Goal: Task Accomplishment & Management: Use online tool/utility

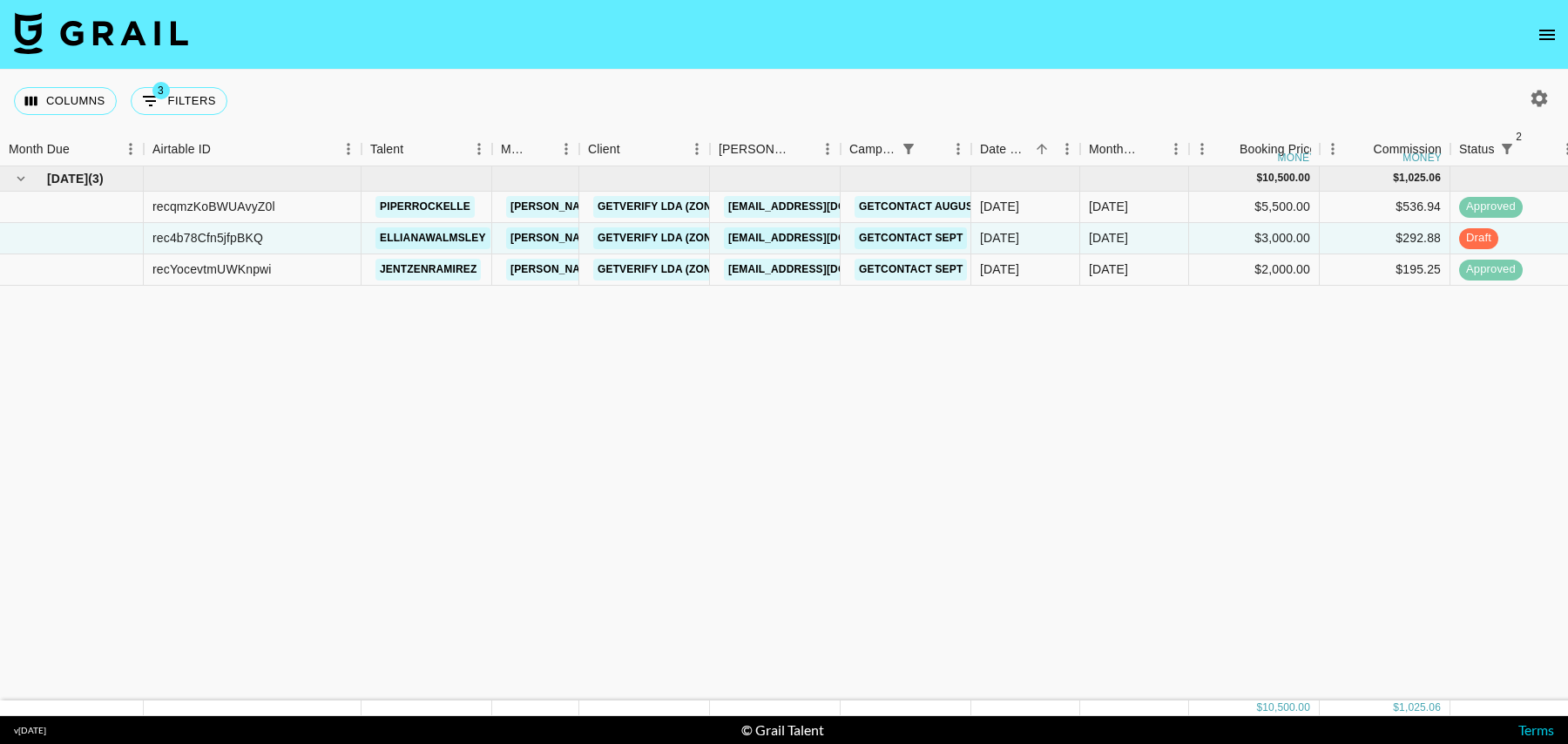
drag, startPoint x: 162, startPoint y: 99, endPoint x: 222, endPoint y: 122, distance: 64.3
click at [162, 99] on button "3 Filters" at bounding box center [179, 101] width 97 height 28
select select "status"
select select "isNotAnyOf"
select select "status"
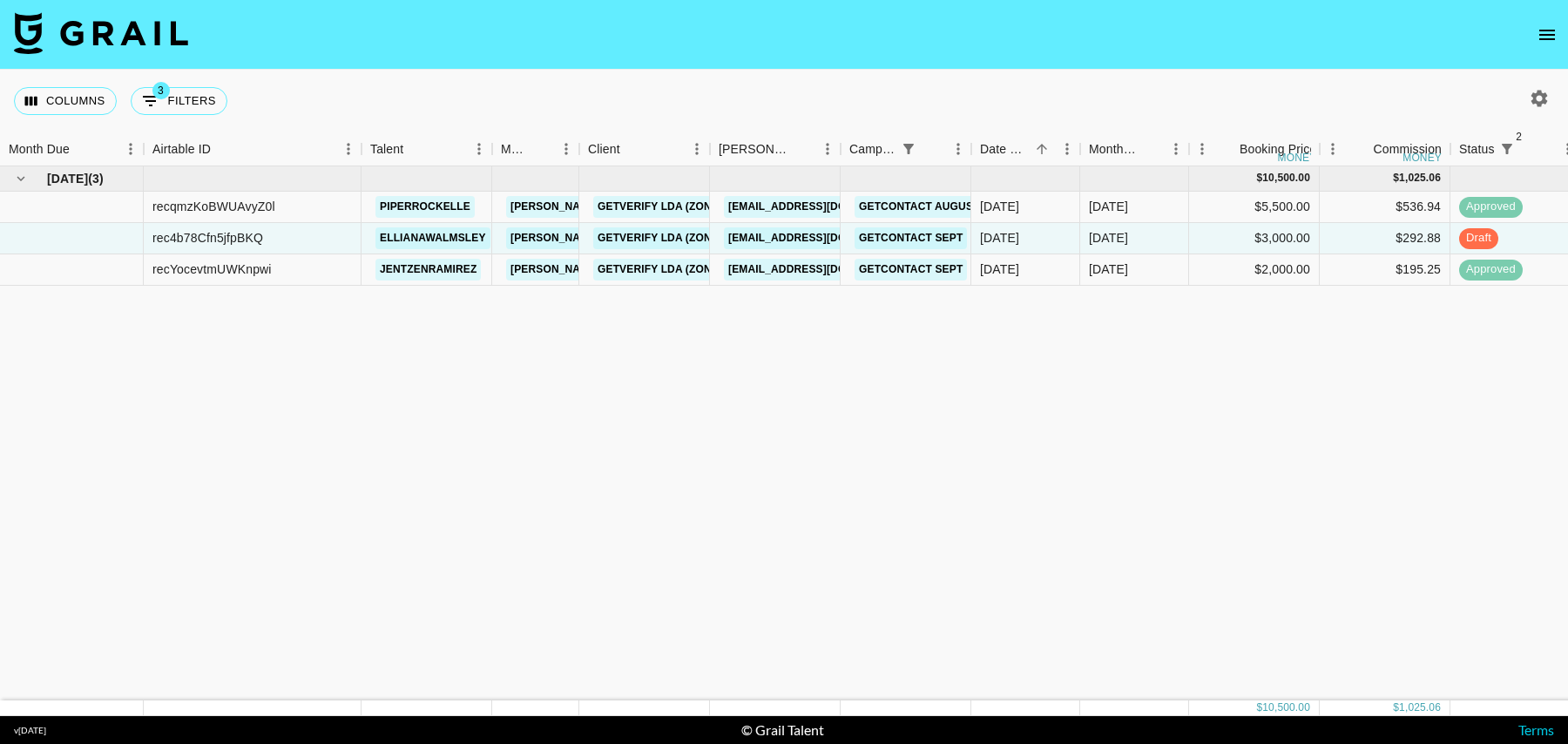
select select "isNotAnyOf"
select select "campaign"
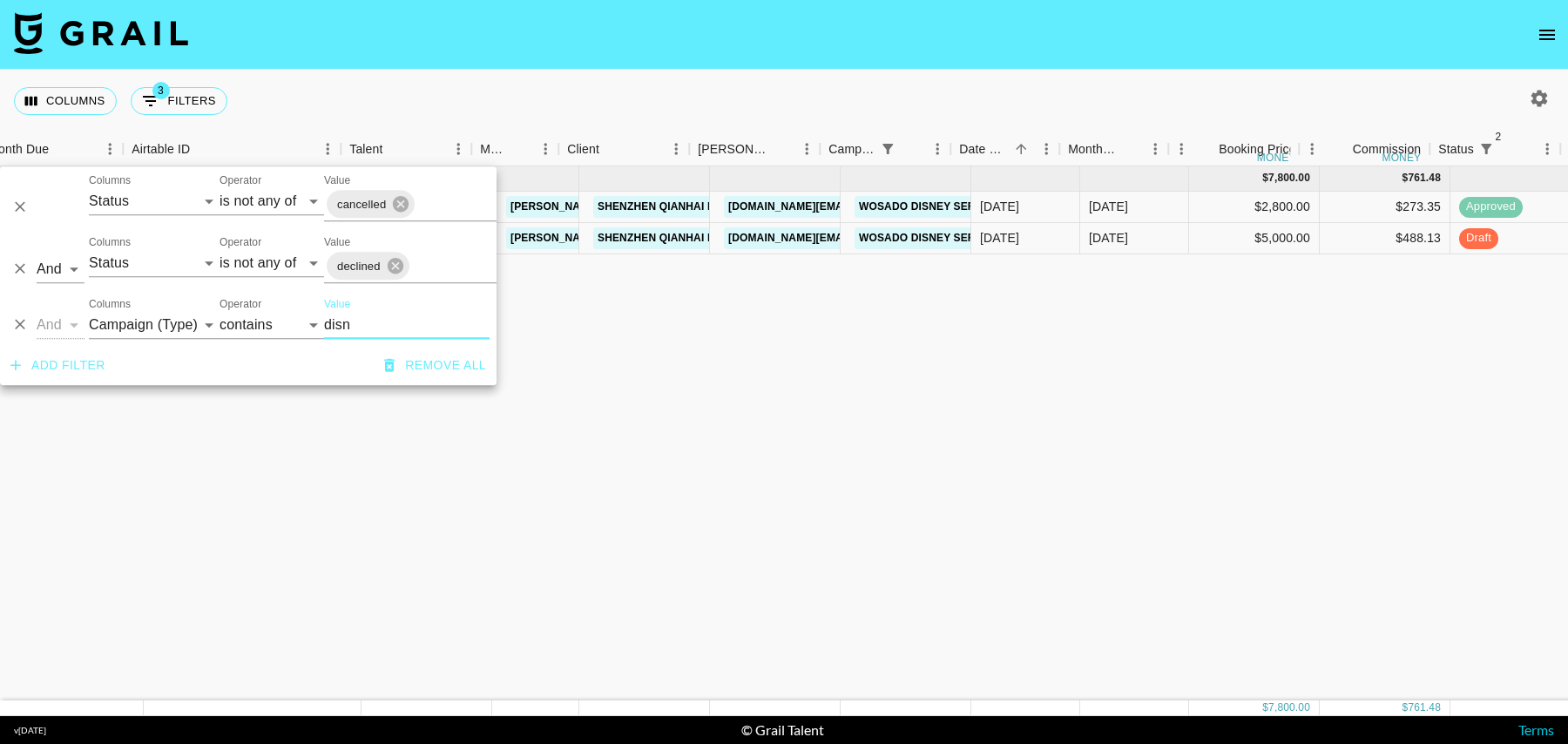
scroll to position [0, 111]
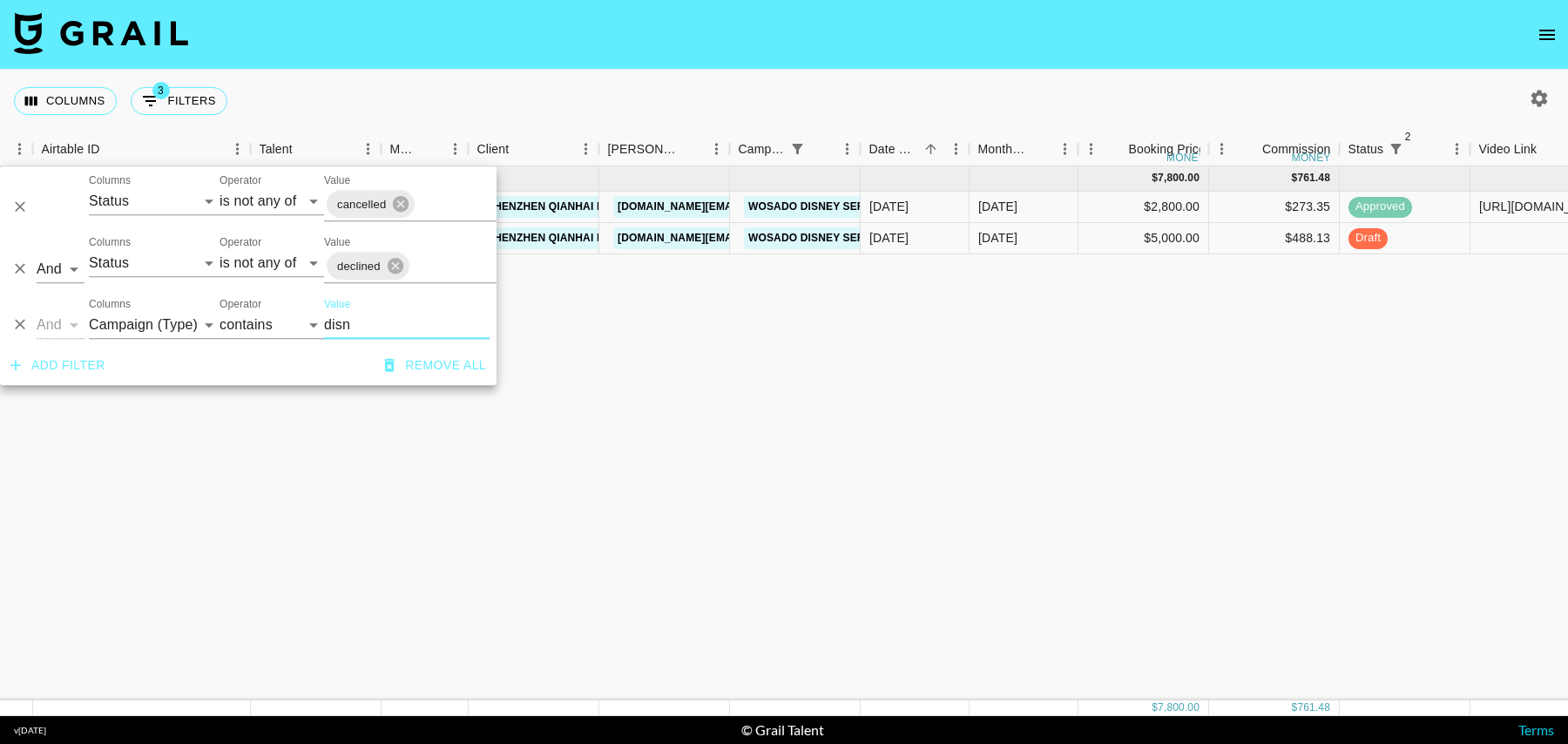
type input "disn"
click at [1515, 239] on div at bounding box center [1535, 239] width 131 height 32
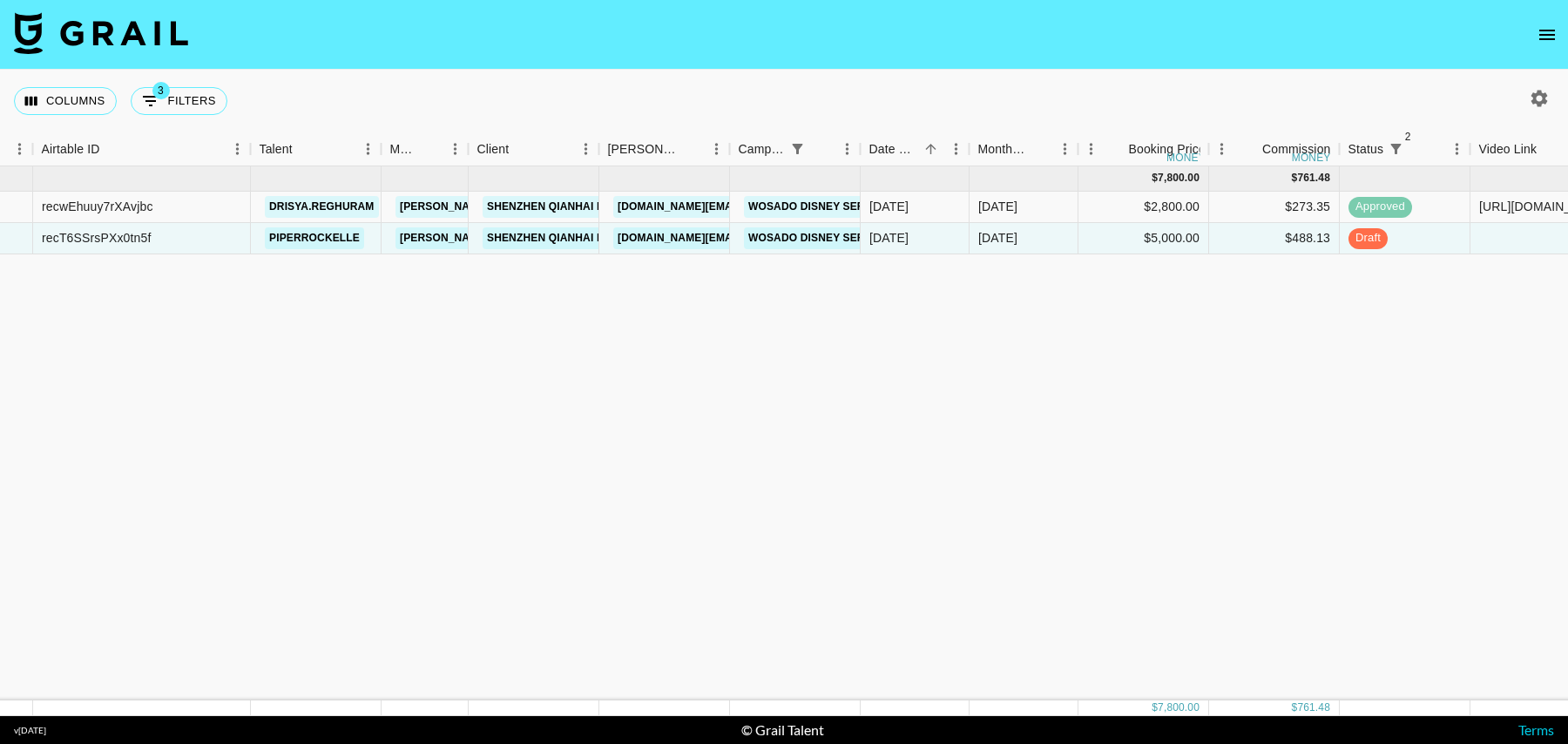
click at [1515, 239] on div at bounding box center [1535, 239] width 131 height 32
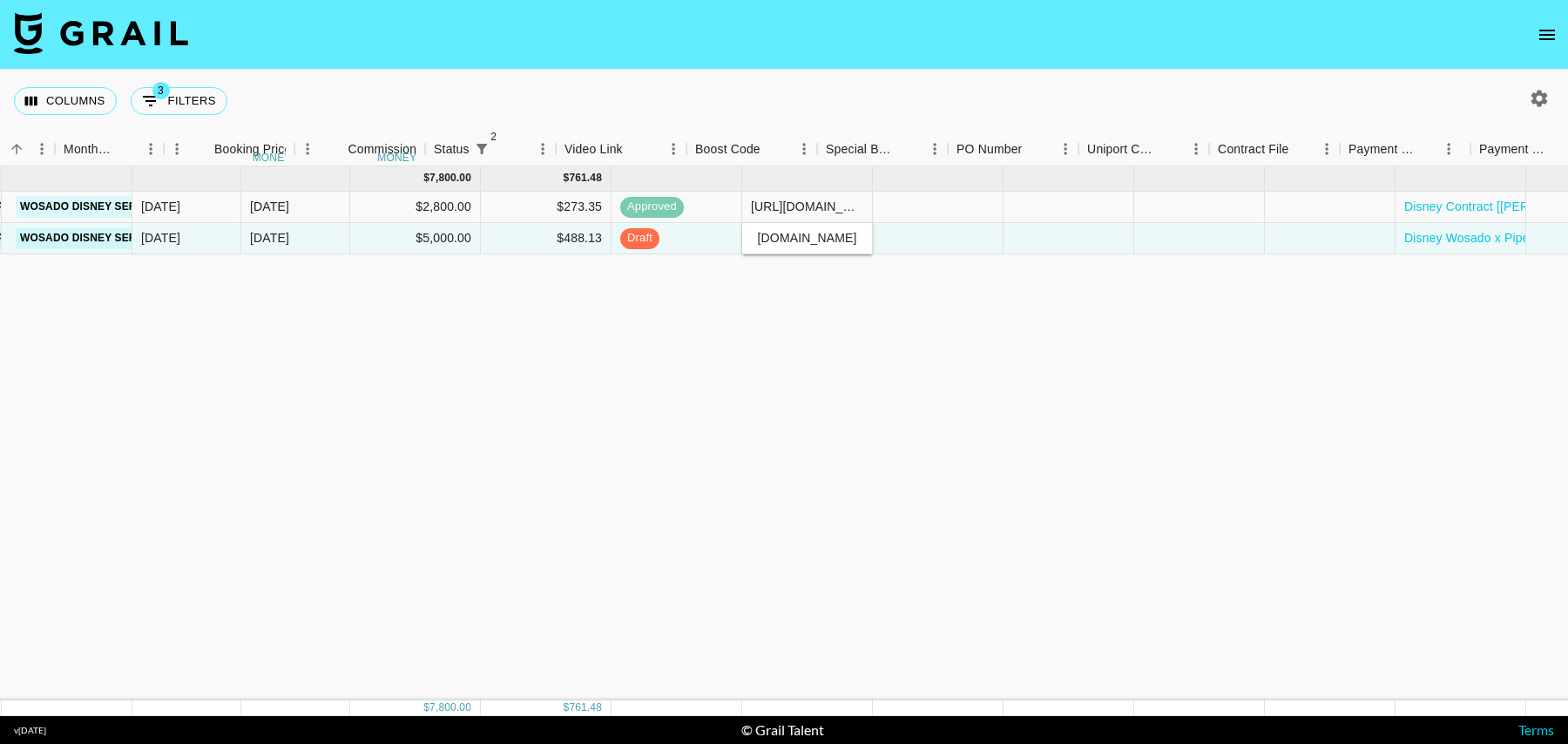
scroll to position [0, 1024]
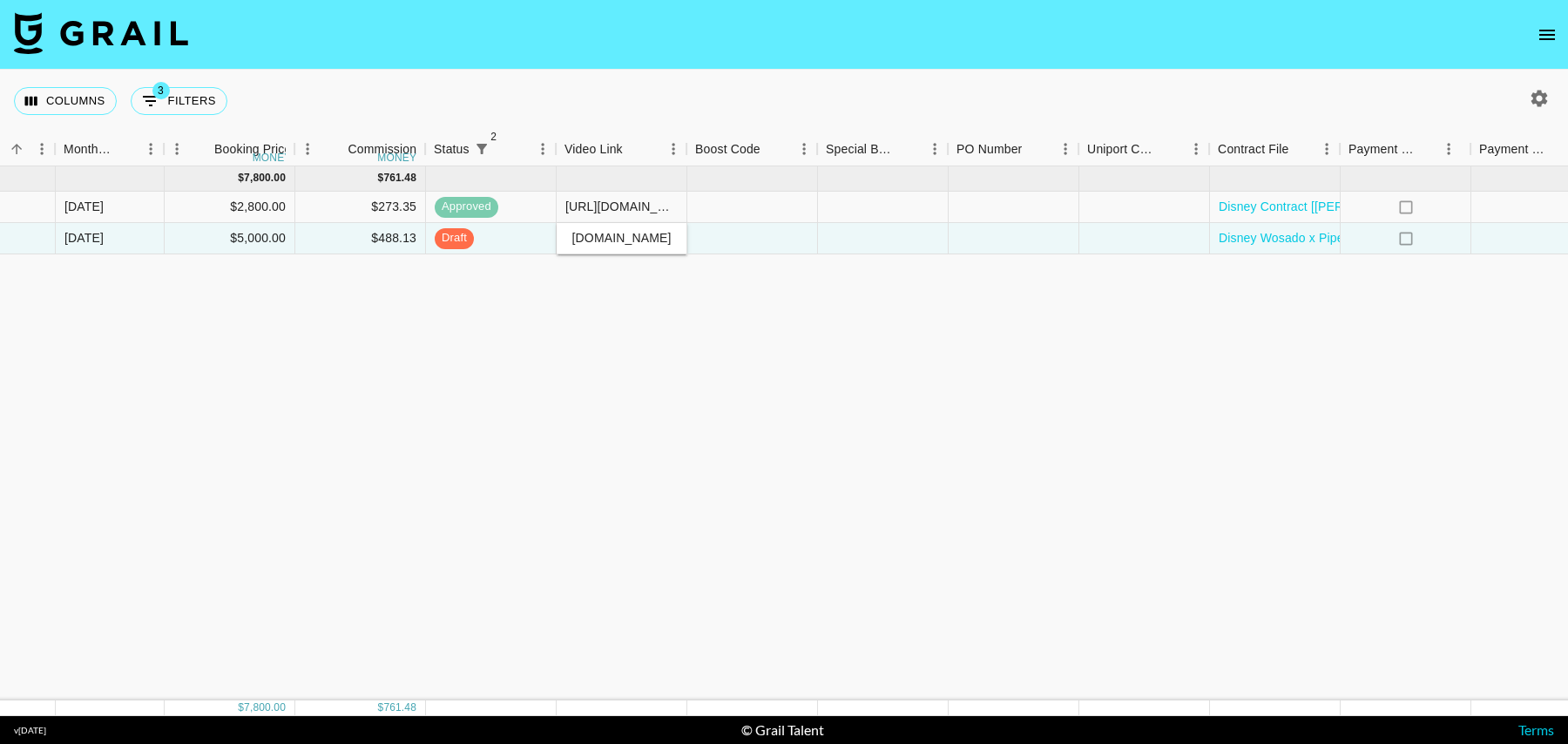
type input "[URL][DOMAIN_NAME]"
click at [1058, 223] on div at bounding box center [1014, 239] width 131 height 32
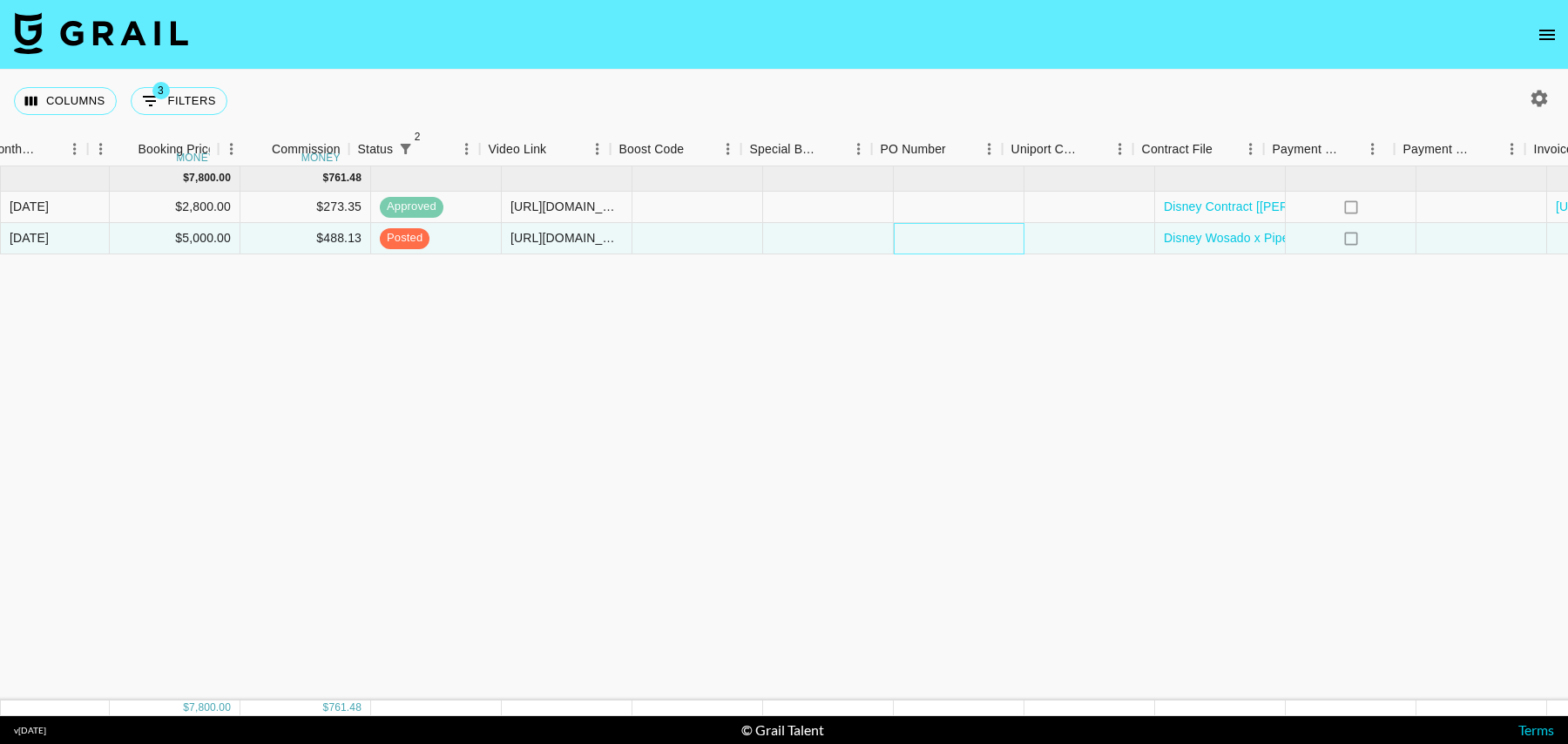
scroll to position [0, 1259]
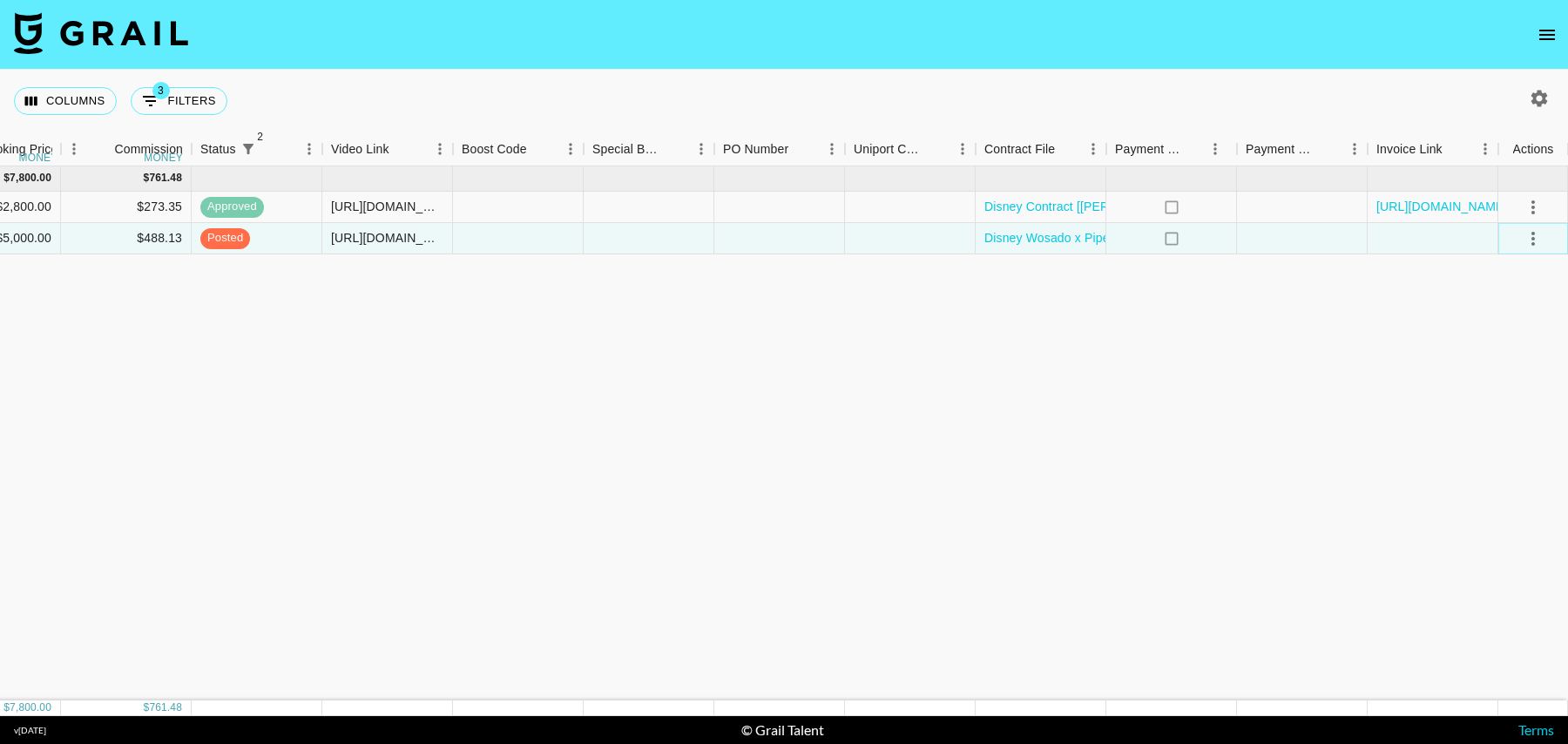
click at [1533, 242] on icon "select merge strategy" at bounding box center [1533, 238] width 4 height 14
click at [1502, 398] on div "Approve" at bounding box center [1495, 400] width 53 height 21
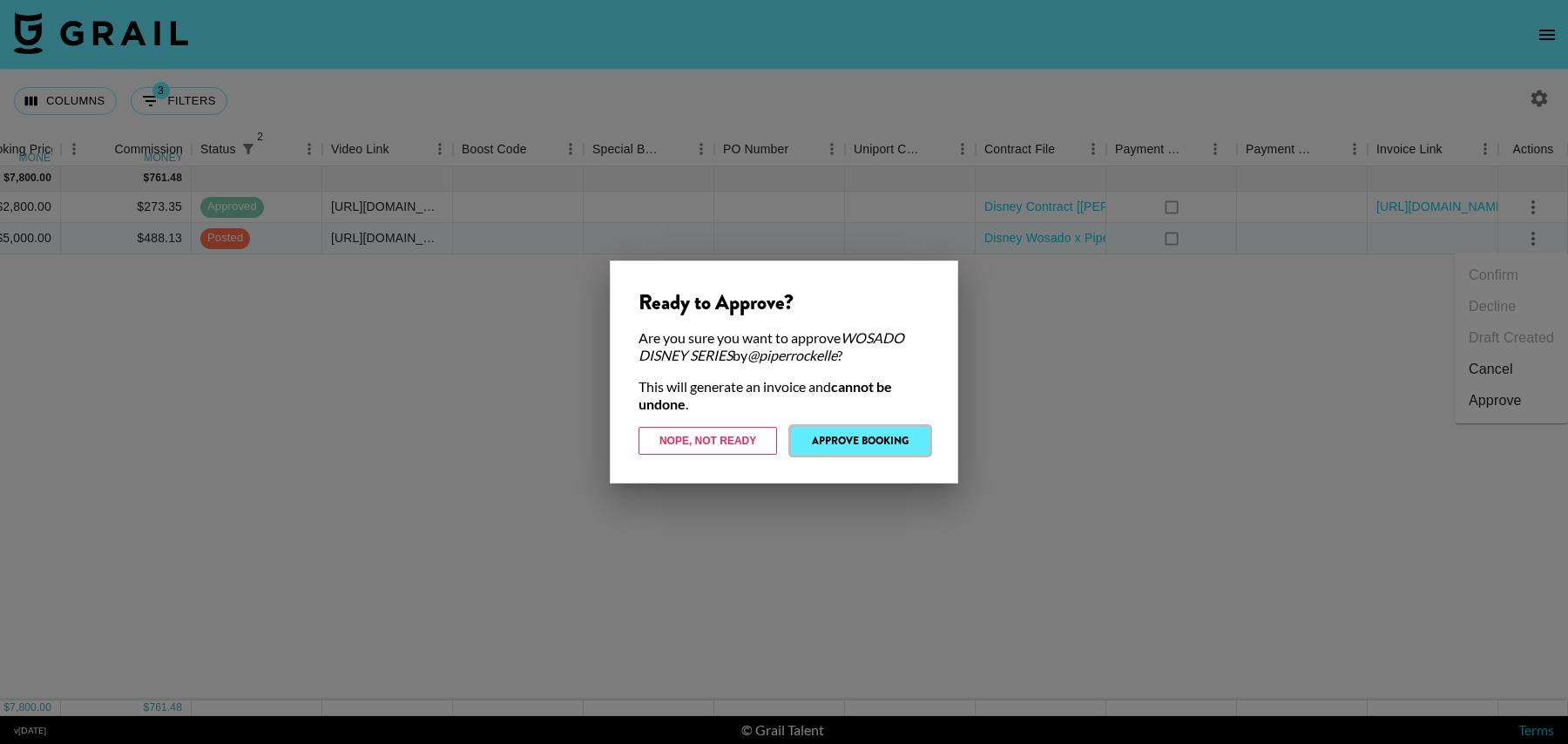
click at [868, 440] on button "Approve Booking" at bounding box center [860, 441] width 138 height 28
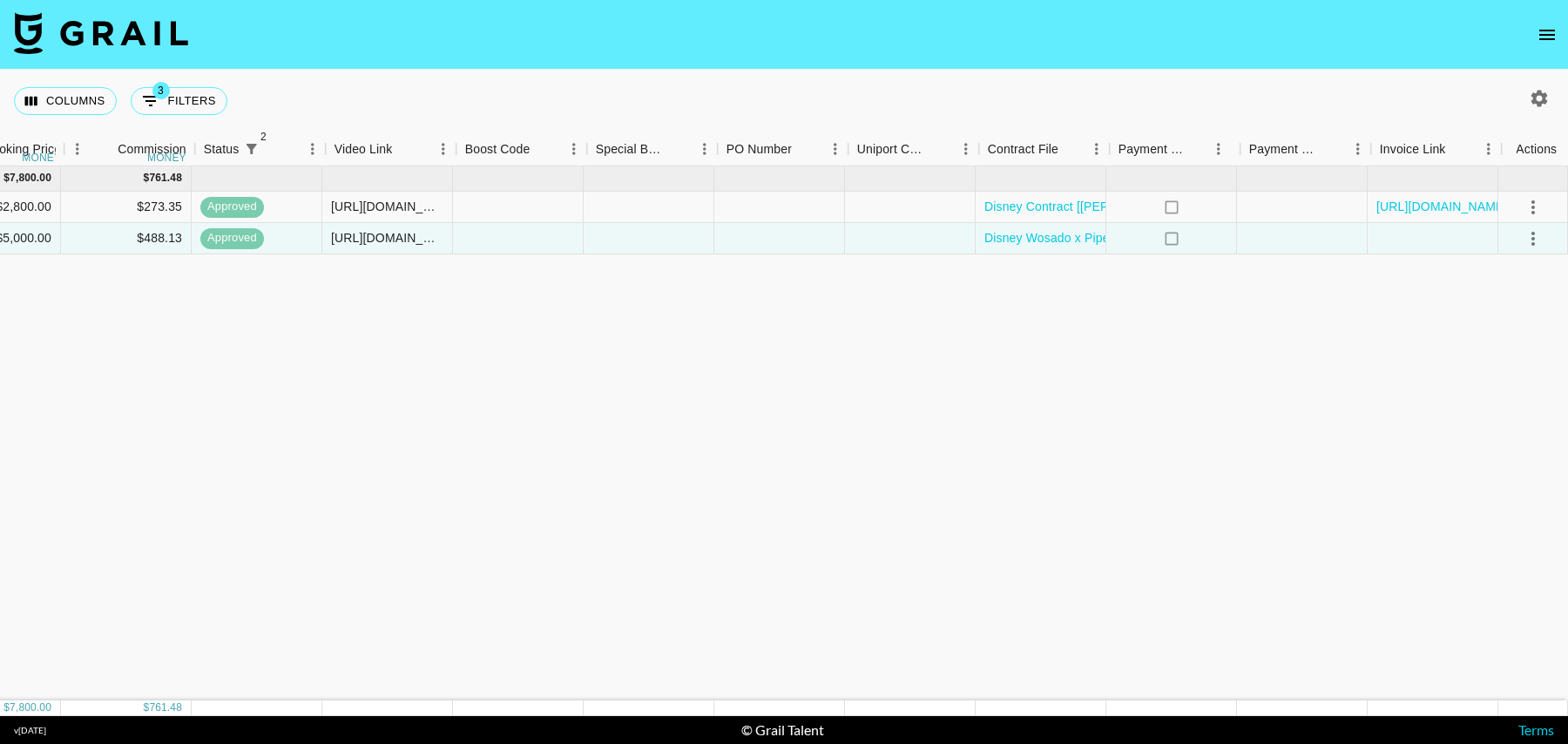
scroll to position [0, 0]
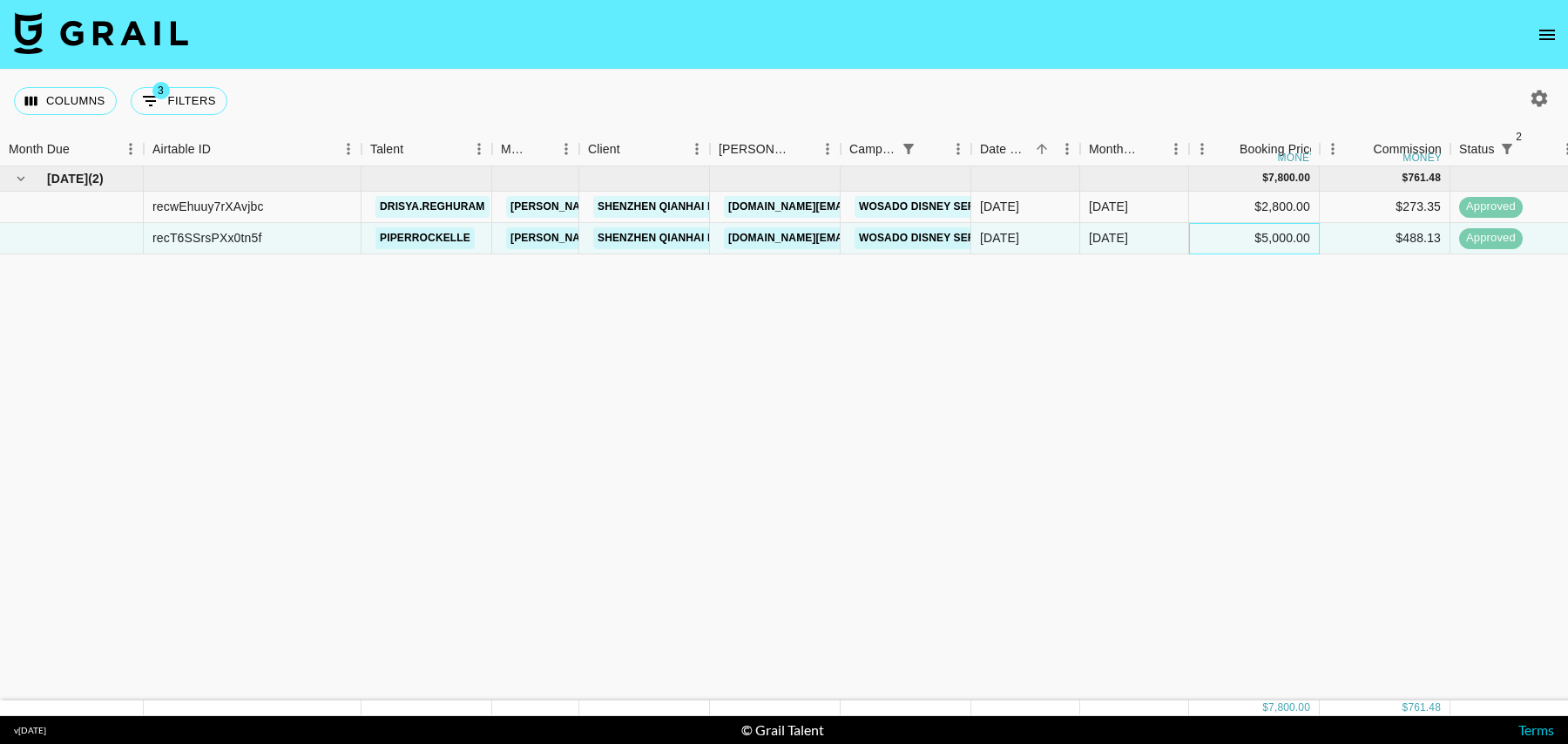
click at [1213, 242] on div "$5,000.00" at bounding box center [1255, 239] width 131 height 32
